Goal: Task Accomplishment & Management: Complete application form

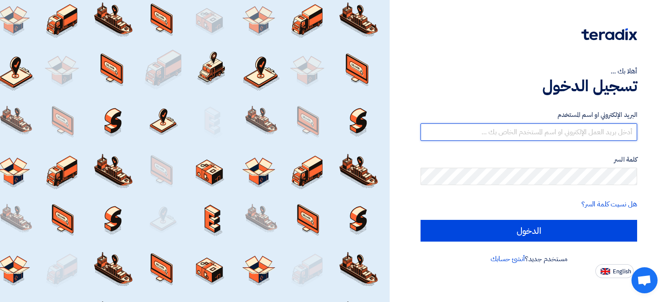
click at [427, 134] on input "text" at bounding box center [529, 132] width 217 height 17
type input "[PERSON_NAME][EMAIL_ADDRESS][DOMAIN_NAME]"
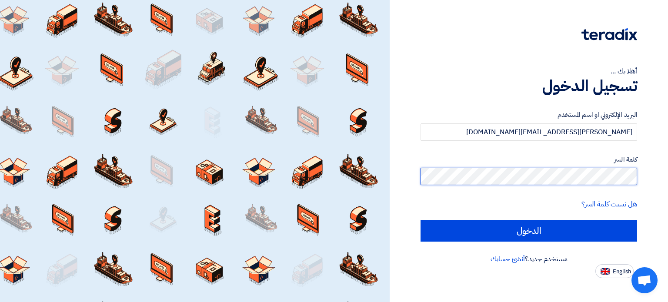
click at [421, 220] on input "الدخول" at bounding box center [529, 231] width 217 height 22
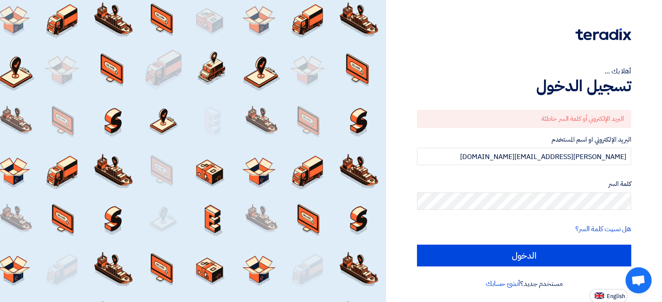
click at [445, 179] on label "كلمة السر" at bounding box center [524, 184] width 214 height 10
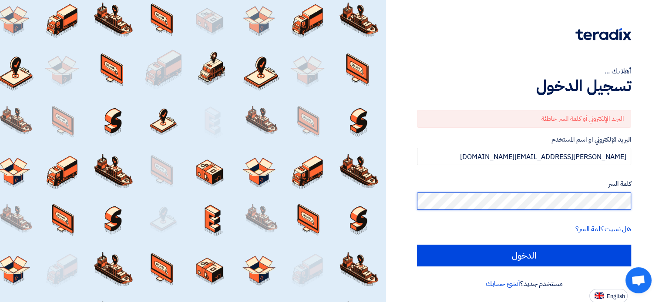
click at [417, 245] on input "الدخول" at bounding box center [524, 256] width 214 height 22
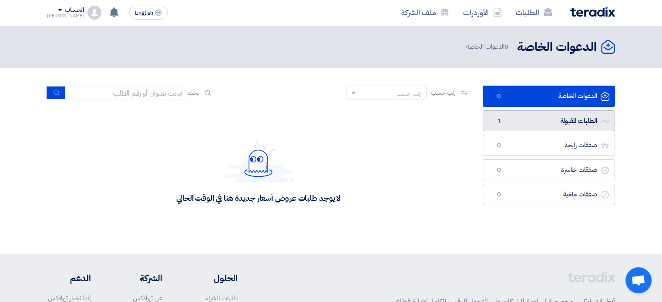
click at [546, 128] on link "الطلبات المقبولة الطلبات المقبولة 1" at bounding box center [549, 121] width 132 height 21
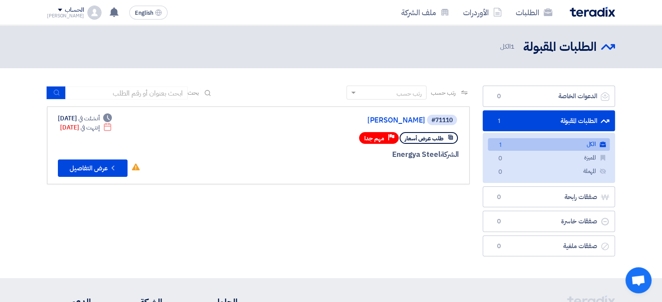
click at [534, 146] on link "الكل الكل 1" at bounding box center [549, 144] width 122 height 13
click at [85, 169] on button "Check details عرض التفاصيل" at bounding box center [93, 168] width 70 height 17
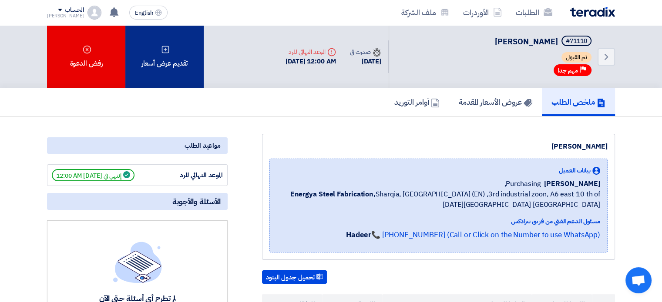
click at [178, 54] on div "تقديم عرض أسعار" at bounding box center [164, 56] width 78 height 63
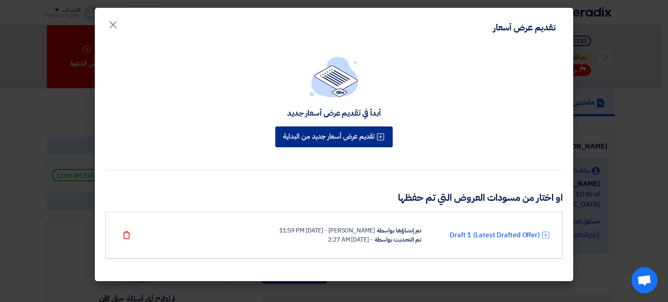
click at [314, 141] on button "تقديم عرض أسعار جديد من البداية" at bounding box center [333, 137] width 117 height 21
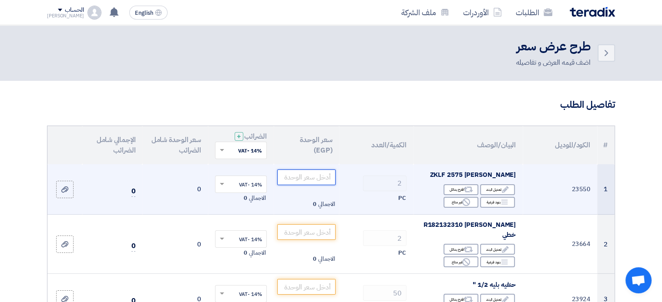
click at [306, 180] on input "number" at bounding box center [306, 178] width 59 height 16
type input "2"
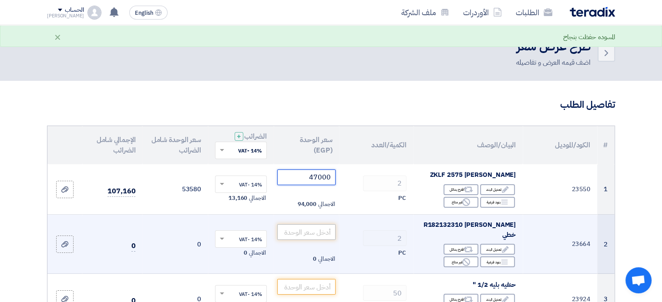
type input "47000"
click at [313, 228] on input "number" at bounding box center [306, 233] width 59 height 16
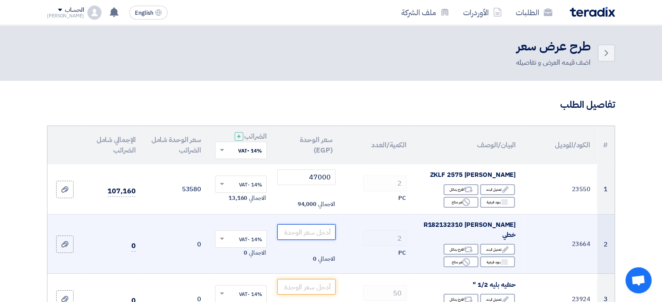
type input "2"
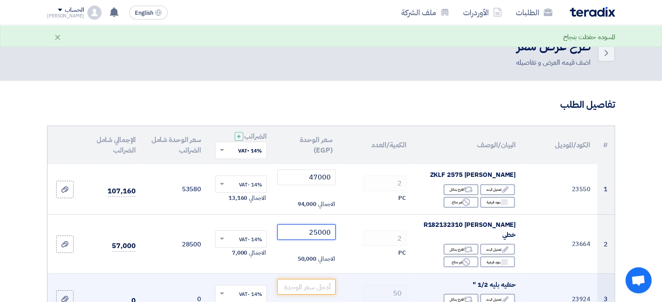
type input "25000"
click at [304, 274] on td "الاجمالي 0" at bounding box center [307, 299] width 66 height 51
click at [315, 280] on input "number" at bounding box center [306, 287] width 59 height 16
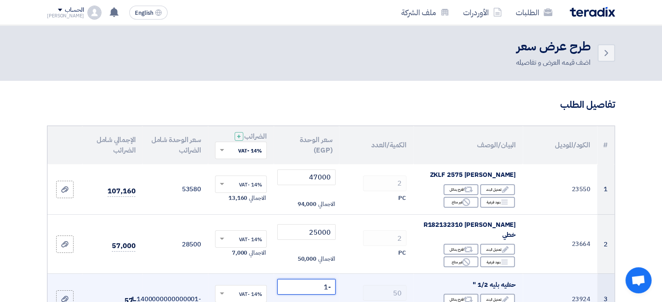
type input "-2"
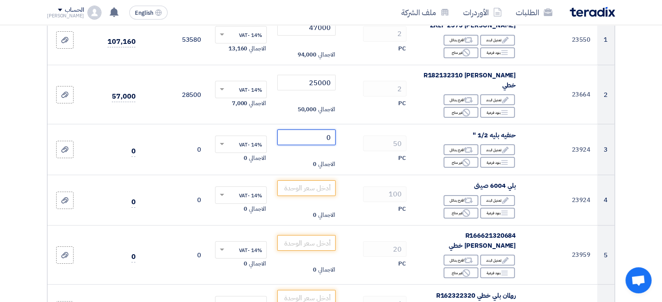
scroll to position [151, 0]
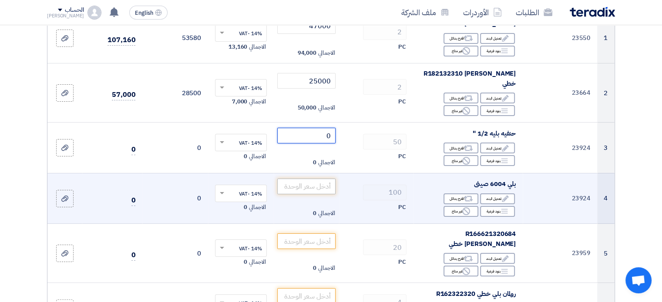
type input "0"
click at [305, 181] on input "number" at bounding box center [306, 187] width 59 height 16
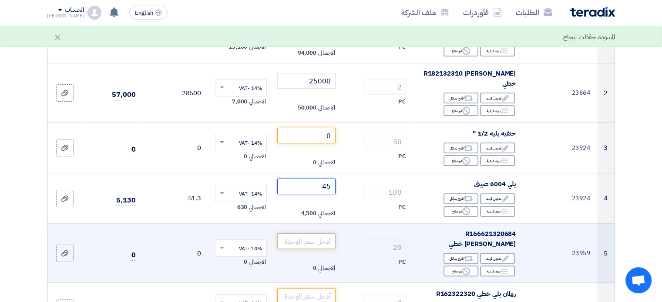
type input "45"
click at [318, 236] on input "number" at bounding box center [306, 242] width 59 height 16
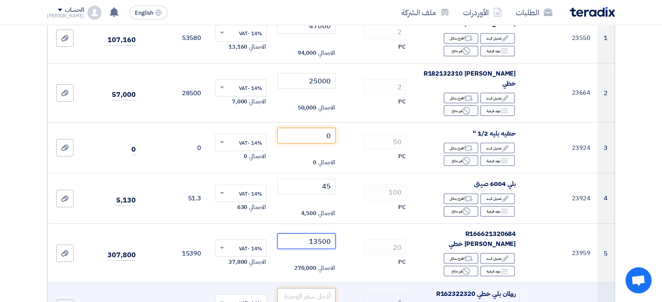
type input "13500"
click at [316, 289] on input "number" at bounding box center [306, 297] width 59 height 16
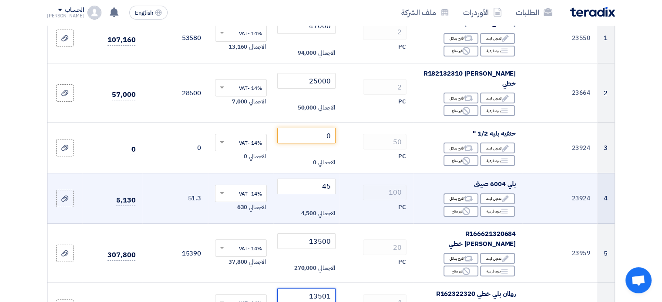
type input "13500"
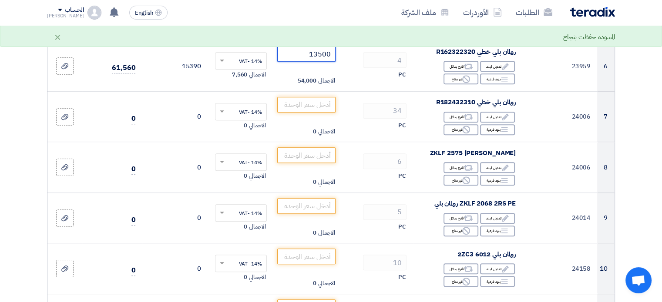
scroll to position [396, 0]
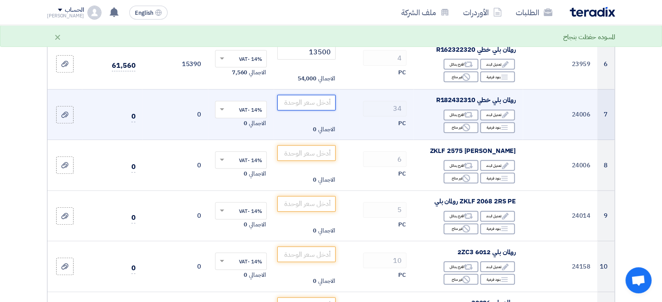
click at [295, 95] on input "number" at bounding box center [306, 103] width 59 height 16
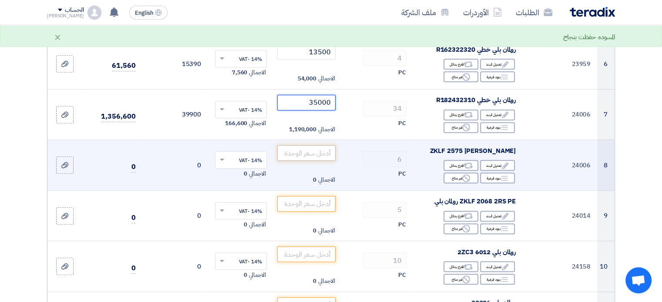
type input "35000"
click at [314, 145] on input "number" at bounding box center [306, 153] width 59 height 16
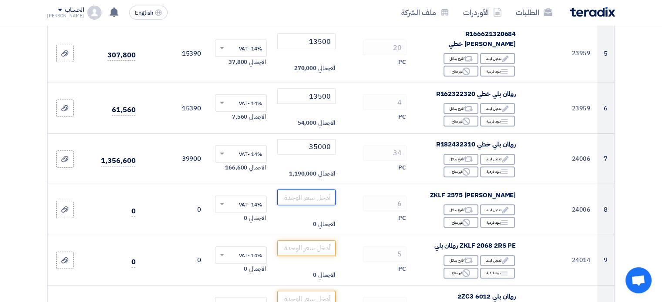
scroll to position [353, 0]
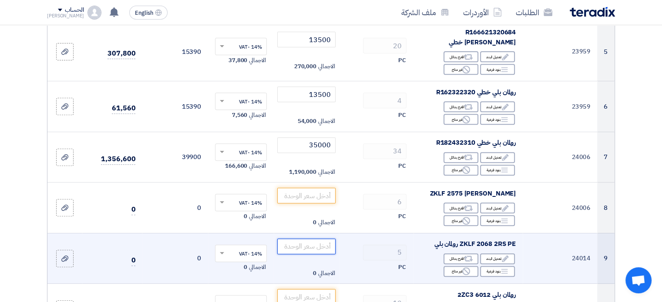
click at [322, 239] on input "number" at bounding box center [306, 247] width 59 height 16
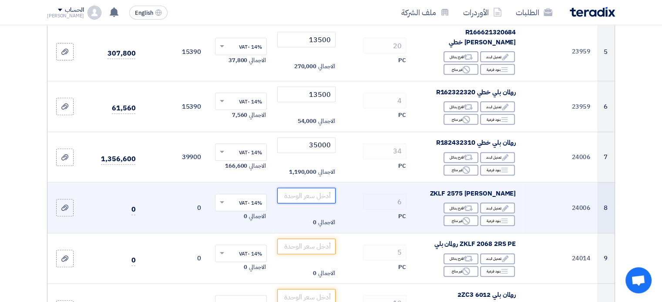
click at [321, 188] on input "number" at bounding box center [306, 196] width 59 height 16
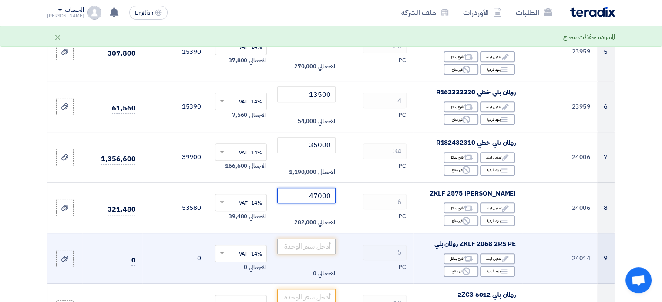
type input "47000"
click at [320, 239] on input "number" at bounding box center [306, 247] width 59 height 16
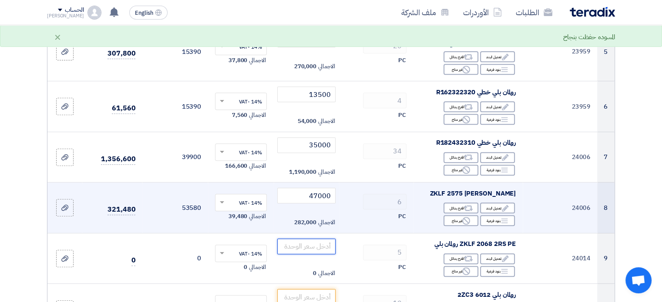
drag, startPoint x: 320, startPoint y: 222, endPoint x: 440, endPoint y: 206, distance: 120.8
click at [440, 206] on tbody "1 23550 ZKLF 2575 رولمان بلي Edit تعديل البند Alternative اقترح بدائل Breakdown…" at bounding box center [330, 225] width 567 height 828
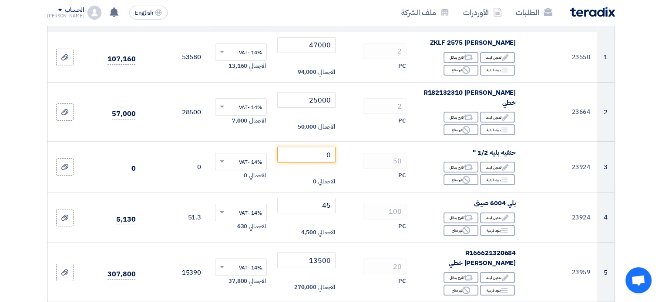
scroll to position [128, 0]
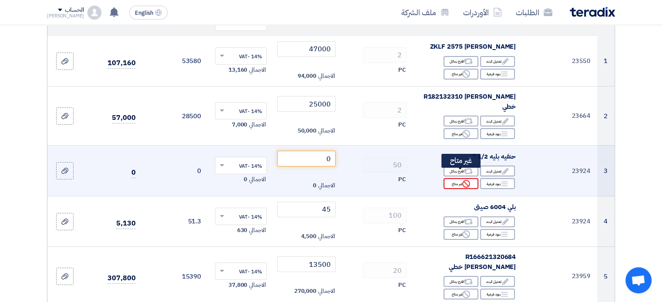
click at [456, 178] on div "Reject غير متاح" at bounding box center [460, 183] width 35 height 11
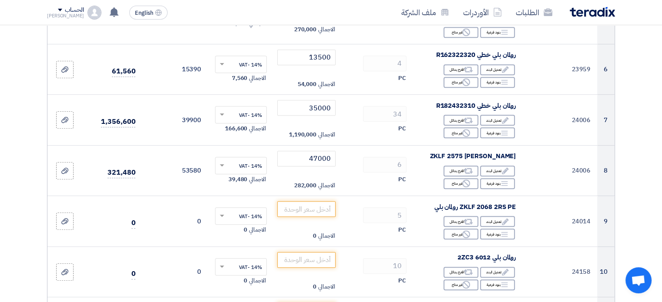
scroll to position [440, 0]
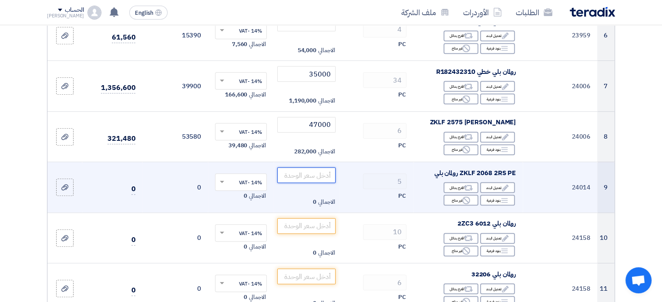
click at [325, 168] on input "number" at bounding box center [306, 176] width 59 height 16
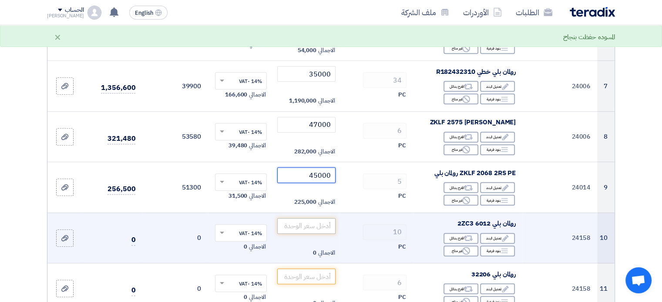
type input "45000"
click at [295, 218] on input "number" at bounding box center [306, 226] width 59 height 16
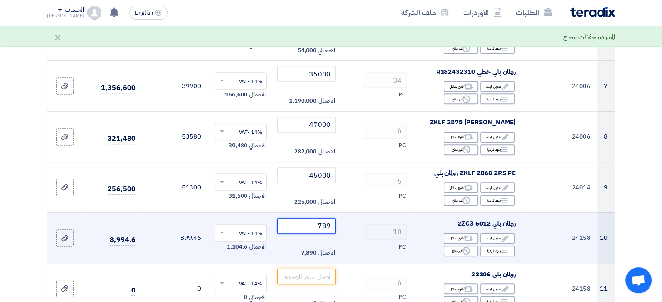
type input "790"
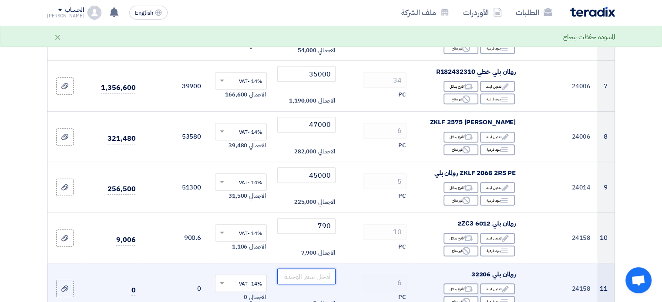
click at [310, 269] on input "number" at bounding box center [306, 277] width 59 height 16
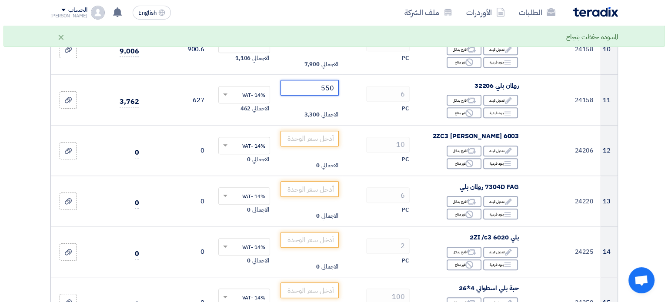
scroll to position [631, 0]
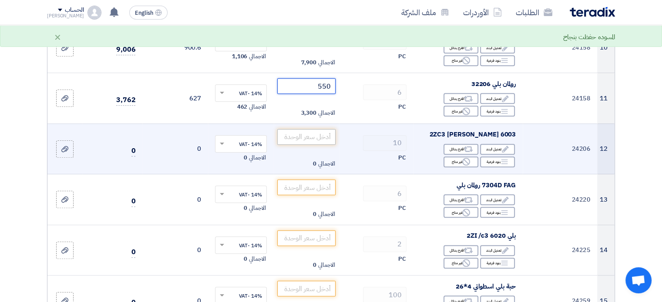
type input "550"
click at [318, 129] on input "number" at bounding box center [306, 137] width 59 height 16
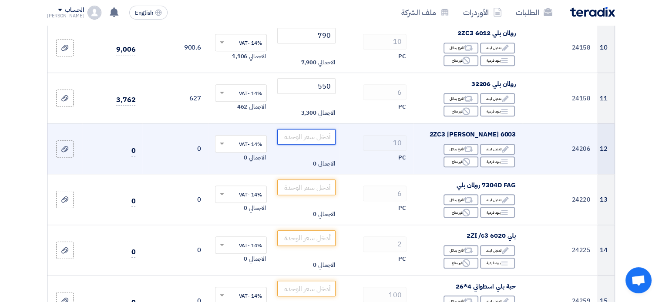
click at [318, 129] on input "number" at bounding box center [306, 137] width 59 height 16
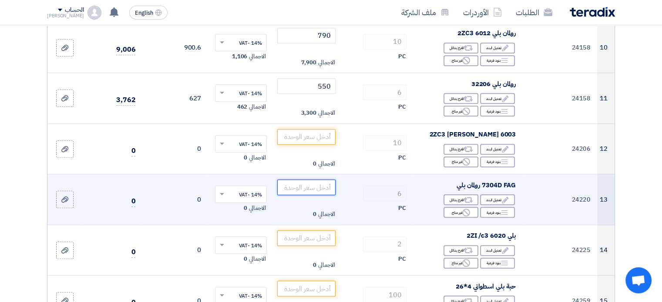
click at [312, 180] on input "number" at bounding box center [306, 188] width 59 height 16
click at [465, 198] on use at bounding box center [468, 201] width 9 height 6
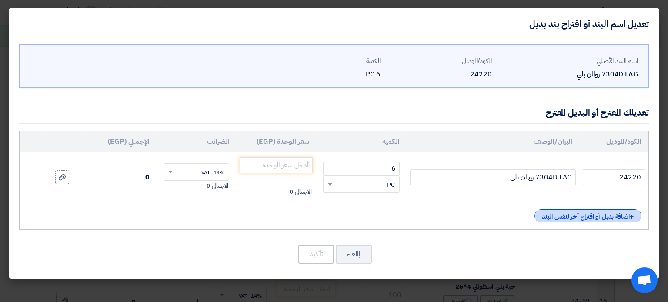
click at [588, 212] on div "+ اضافة بديل أو اقتراح آخر لنفس البند" at bounding box center [588, 216] width 107 height 13
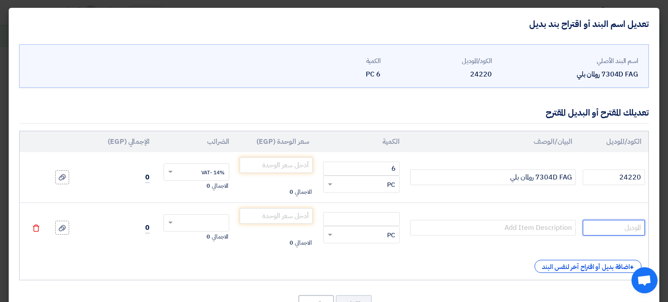
click at [611, 225] on input "text" at bounding box center [614, 228] width 62 height 16
type input "24220"
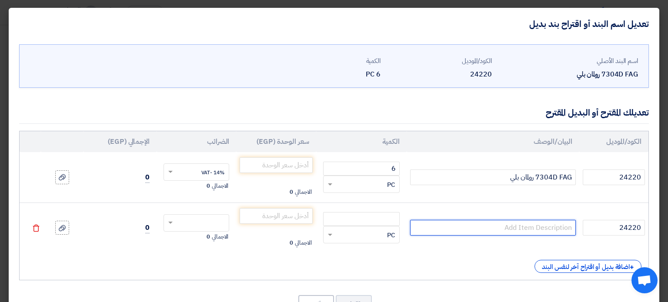
click at [556, 228] on input "text" at bounding box center [493, 228] width 166 height 16
type input "7304 SKF"
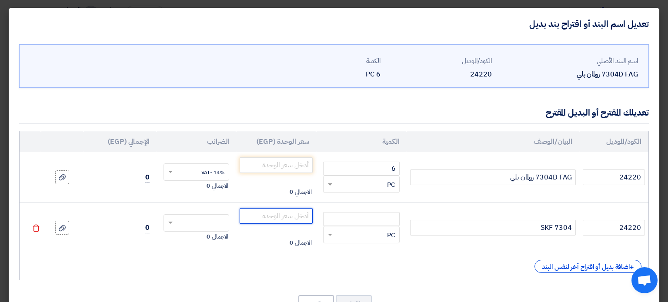
click at [297, 214] on input "number" at bounding box center [276, 216] width 73 height 16
click at [358, 223] on input "number" at bounding box center [361, 219] width 77 height 14
type input "6"
click at [299, 217] on input "number" at bounding box center [276, 216] width 73 height 16
type input "750"
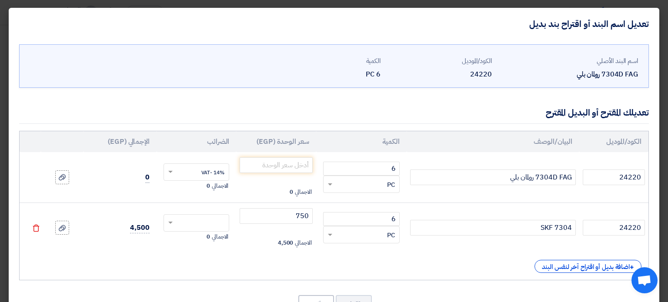
click at [186, 263] on div "+ اضافة بديل أو اقتراح آخر لنفس البند" at bounding box center [334, 266] width 615 height 13
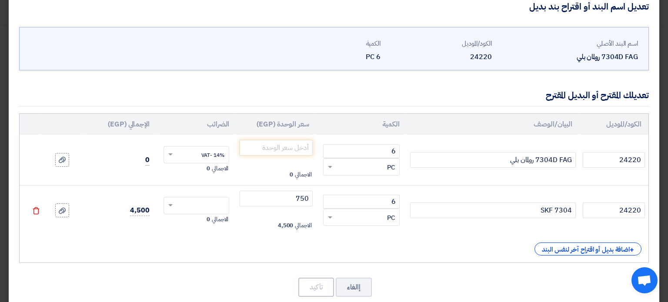
scroll to position [34, 0]
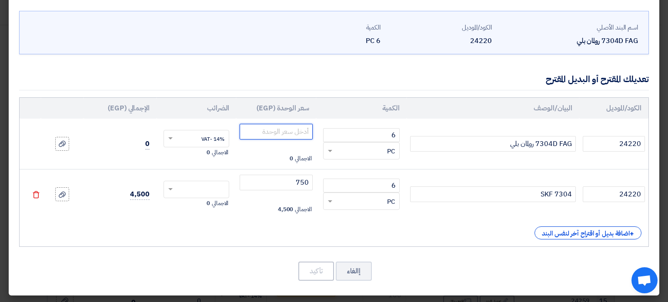
click at [283, 131] on input "number" at bounding box center [276, 132] width 73 height 16
type input "750"
click at [311, 72] on div "تعديلك المقترح أو البديل المقترح" at bounding box center [334, 79] width 630 height 22
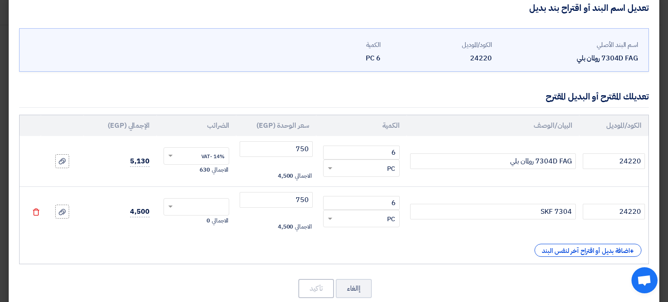
scroll to position [0, 0]
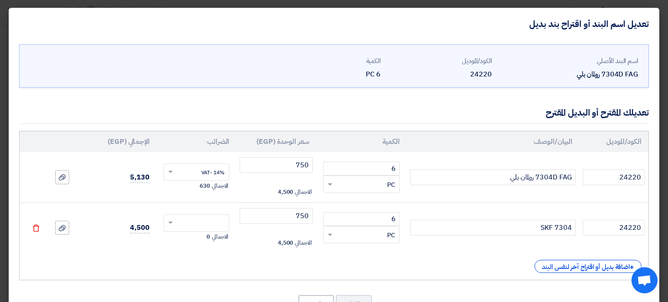
click at [230, 26] on div "تعديل اسم البند أو اقتراح بند بديل" at bounding box center [334, 24] width 651 height 32
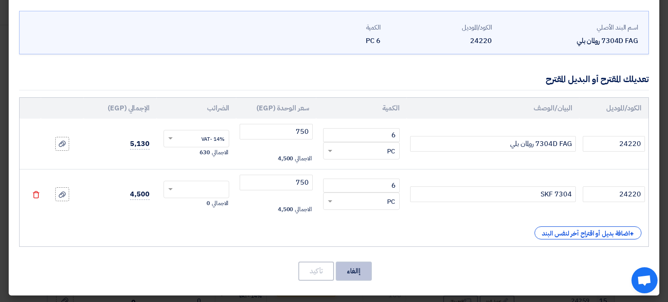
click at [366, 269] on button "إالغاء" at bounding box center [354, 271] width 36 height 19
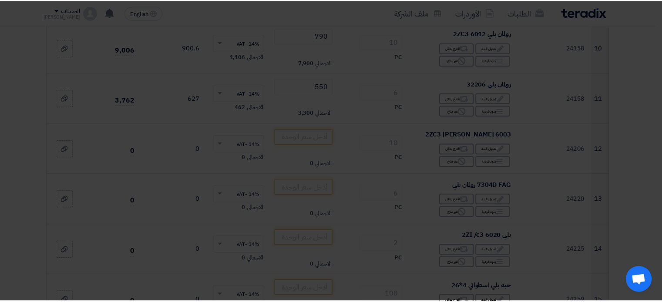
scroll to position [0, 0]
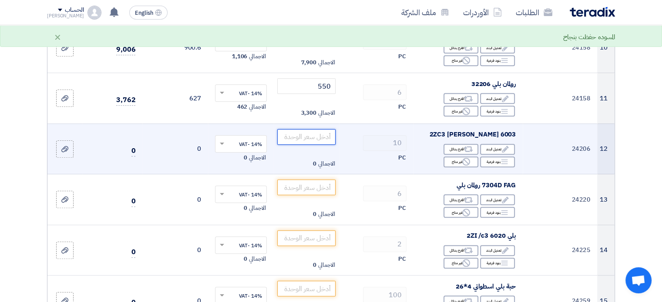
click at [311, 129] on input "number" at bounding box center [306, 137] width 59 height 16
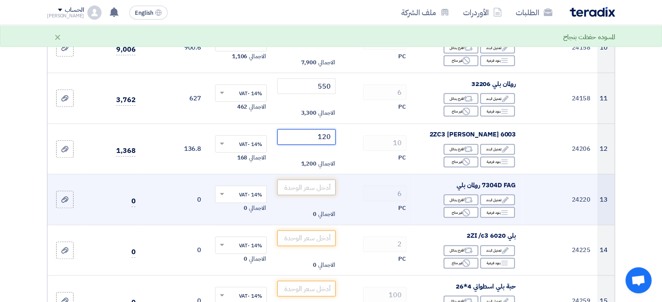
type input "120"
click at [309, 180] on input "number" at bounding box center [306, 188] width 59 height 16
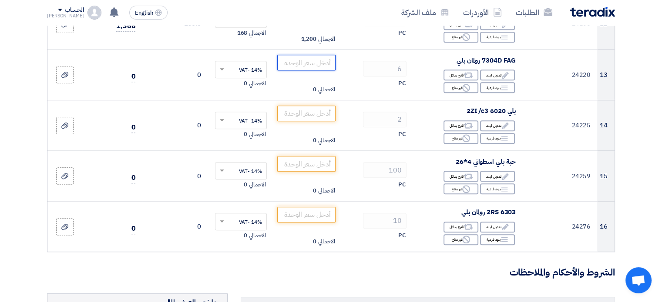
scroll to position [757, 0]
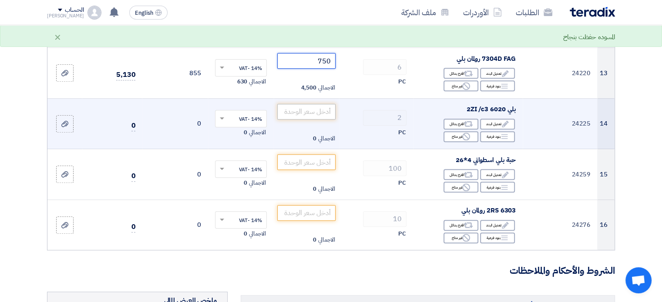
type input "750"
click at [313, 104] on input "number" at bounding box center [306, 112] width 59 height 16
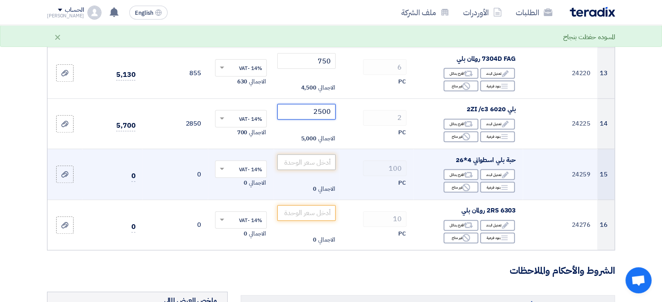
type input "2500"
click at [319, 154] on input "number" at bounding box center [306, 162] width 59 height 16
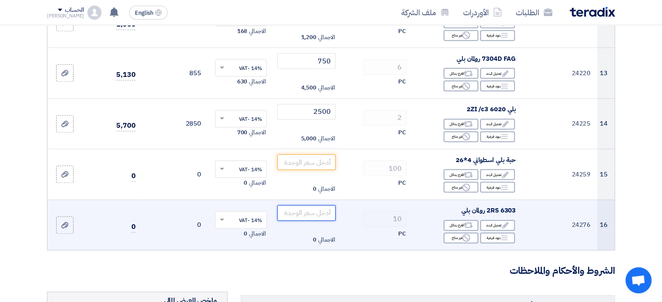
click at [317, 205] on input "number" at bounding box center [306, 213] width 59 height 16
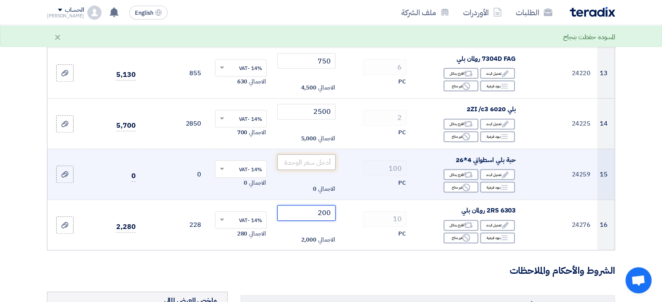
type input "200"
click at [310, 154] on input "number" at bounding box center [306, 162] width 59 height 16
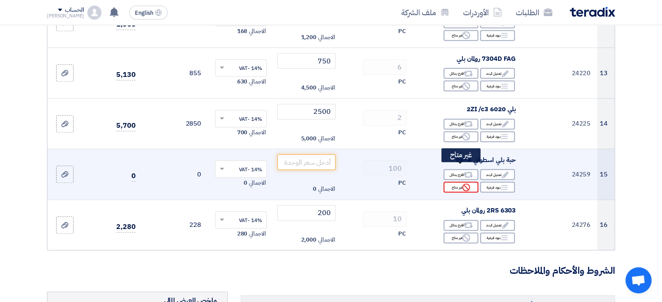
click at [464, 184] on use at bounding box center [466, 188] width 8 height 8
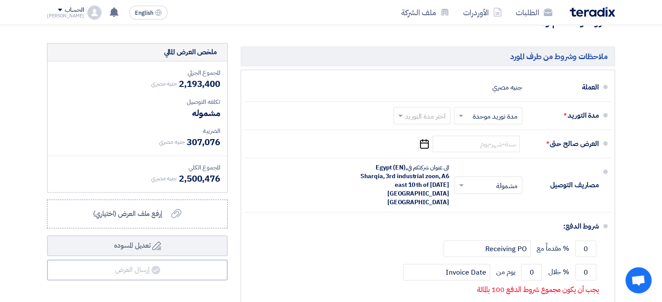
scroll to position [1024, 0]
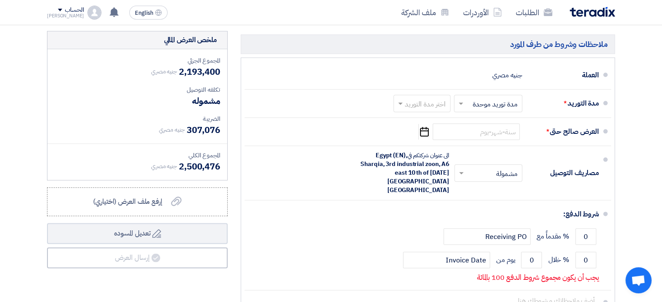
scroll to position [1062, 0]
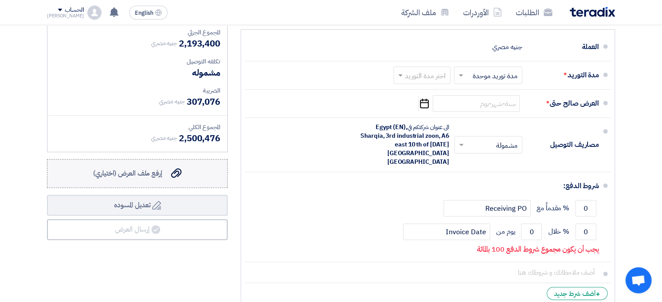
click at [171, 168] on icon "إرفع ملف العرض (اختياري)" at bounding box center [176, 173] width 10 height 10
click at [0, 0] on input "إرفع ملف العرض (اختياري) إرفع ملف العرض (اختياري)" at bounding box center [0, 0] width 0 height 0
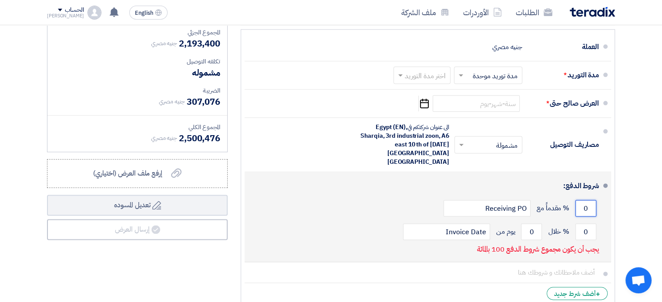
click at [587, 200] on input "0" at bounding box center [585, 208] width 21 height 17
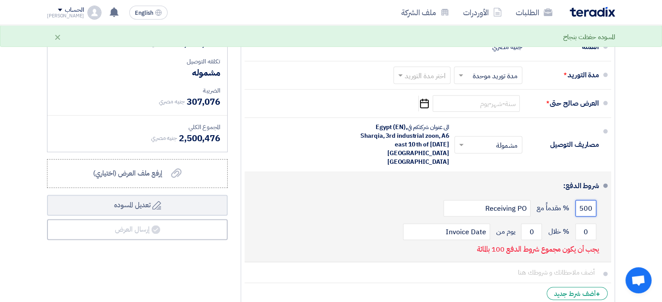
click at [587, 200] on input "500" at bounding box center [585, 208] width 21 height 17
type input "50"
click at [586, 224] on input "0" at bounding box center [585, 232] width 21 height 17
click at [532, 224] on input "0" at bounding box center [531, 232] width 21 height 17
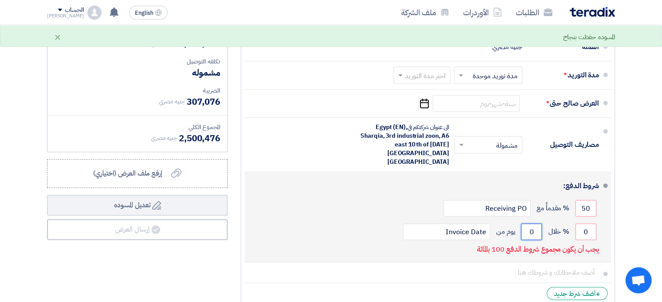
click at [532, 224] on input "0" at bounding box center [531, 232] width 21 height 17
click at [585, 224] on input "0" at bounding box center [585, 232] width 21 height 17
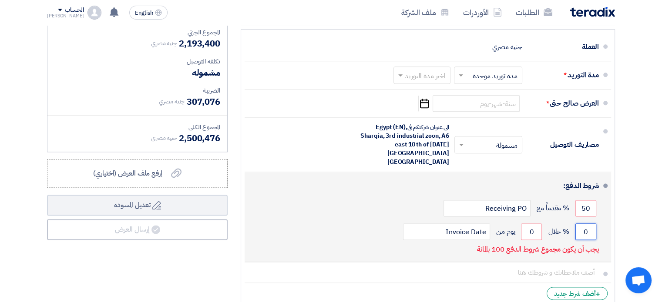
click at [585, 224] on input "0" at bounding box center [585, 232] width 21 height 17
drag, startPoint x: 585, startPoint y: 194, endPoint x: 589, endPoint y: 202, distance: 9.1
click at [589, 224] on input "0" at bounding box center [585, 232] width 21 height 17
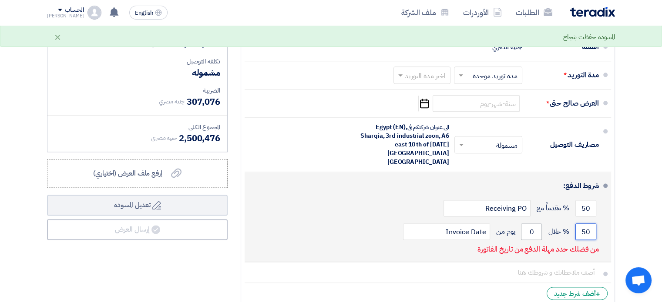
type input "50"
click at [534, 224] on input "0" at bounding box center [531, 232] width 21 height 17
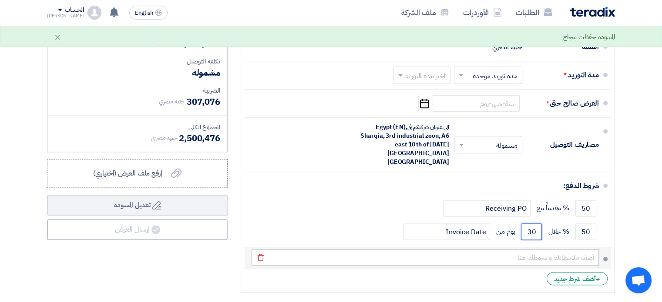
type input "30"
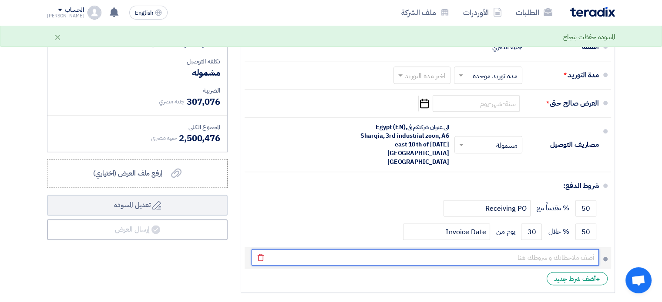
click at [519, 249] on input "text" at bounding box center [425, 257] width 347 height 17
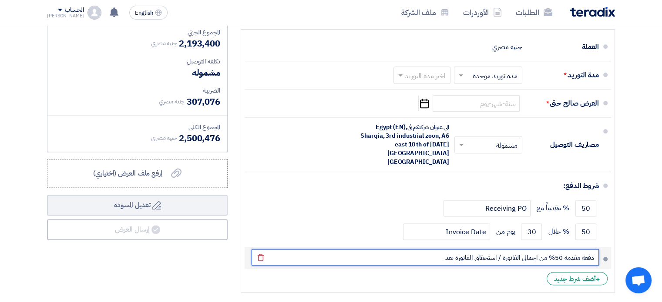
click at [430, 249] on input "دفعه مقدمه 50% من اجمالى الفاتورة / استحقاق الفاتورة بعد" at bounding box center [425, 257] width 347 height 17
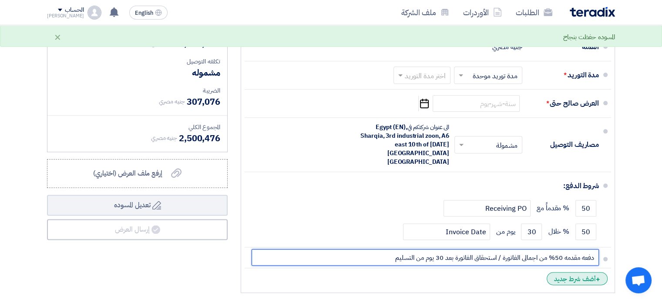
type input "دفعه مقدمه 50% من اجمالى الفاتورة / استحقاق الفاتورة بعد 30 يوم من التسليم"
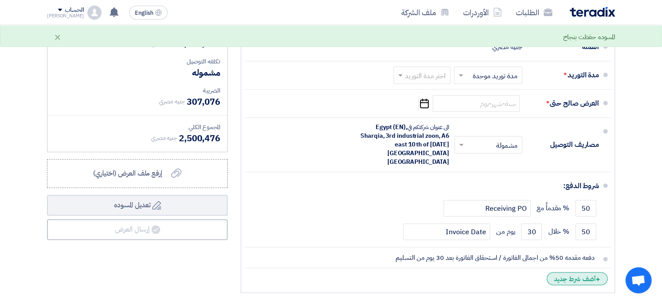
click at [563, 272] on div "+ أضف شرط جديد" at bounding box center [577, 278] width 61 height 13
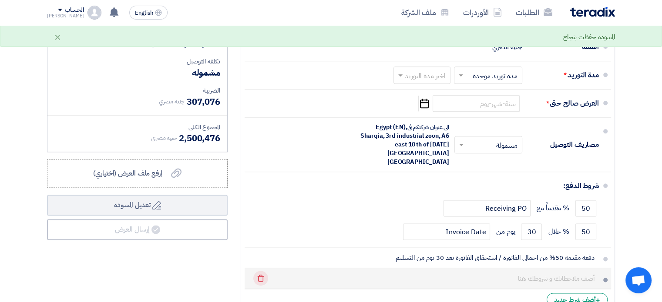
click at [261, 271] on icon "Delete" at bounding box center [260, 278] width 15 height 15
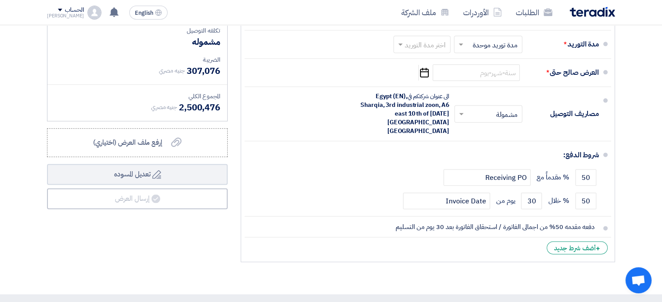
scroll to position [1248, 0]
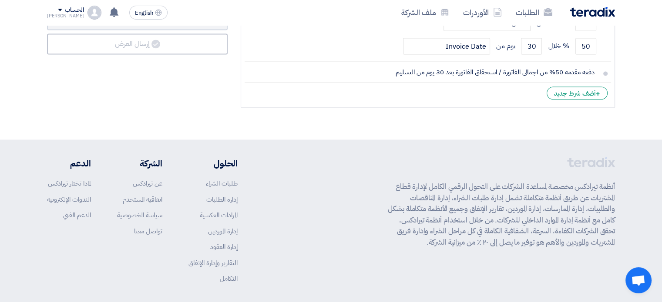
click at [641, 144] on footer "أنظمة تيرادكس مخصصة لمساعدة الشركات على التحول الرقمي الكامل لإدارة قطاع المشتر…" at bounding box center [331, 240] width 662 height 200
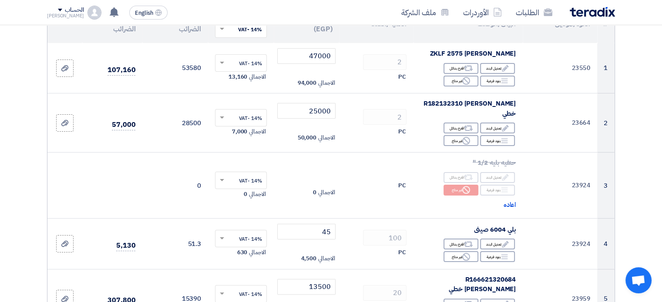
scroll to position [0, 0]
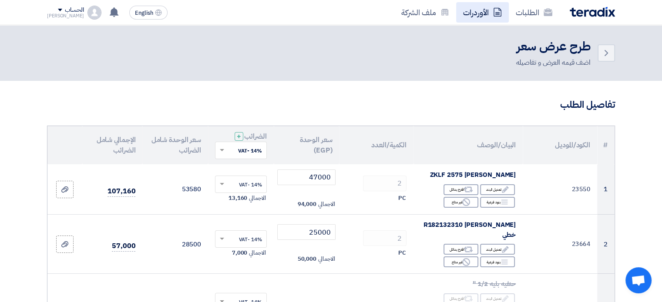
click at [475, 15] on link "الأوردرات" at bounding box center [482, 12] width 53 height 20
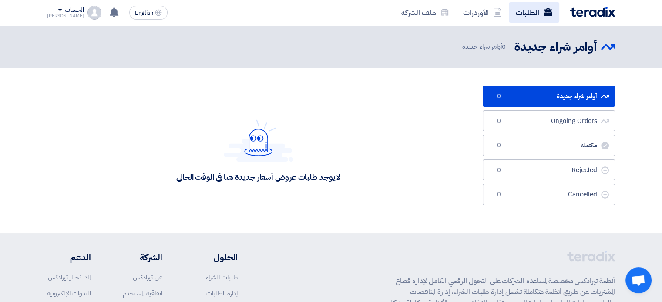
click at [543, 10] on link "الطلبات" at bounding box center [534, 12] width 50 height 20
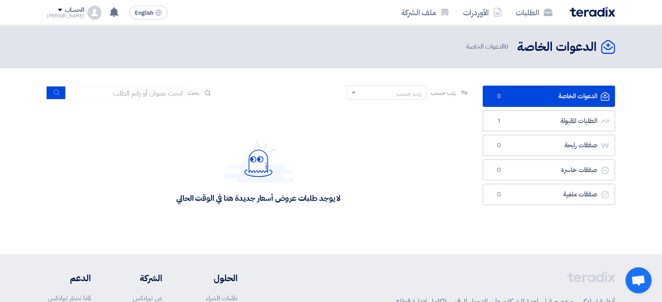
click at [434, 173] on div "لا يوجد طلبات عروض أسعار جديدة هنا في الوقت الحالي" at bounding box center [258, 172] width 423 height 131
click at [365, 150] on div "لا يوجد طلبات عروض أسعار جديدة هنا في الوقت الحالي" at bounding box center [258, 172] width 423 height 131
click at [426, 149] on div "لا يوجد طلبات عروض أسعار جديدة هنا في الوقت الحالي" at bounding box center [258, 172] width 423 height 131
